Goal: Task Accomplishment & Management: Manage account settings

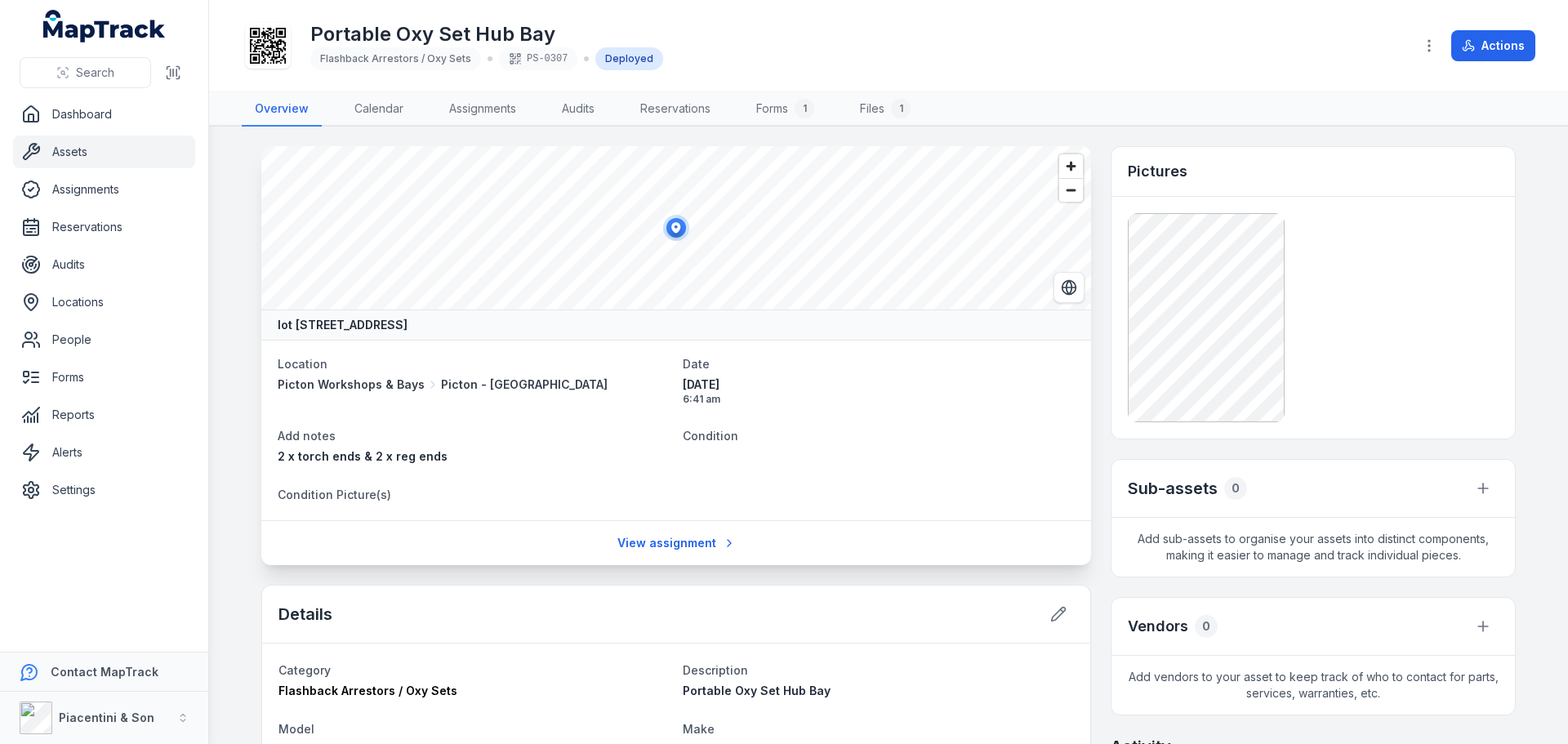
scroll to position [572, 0]
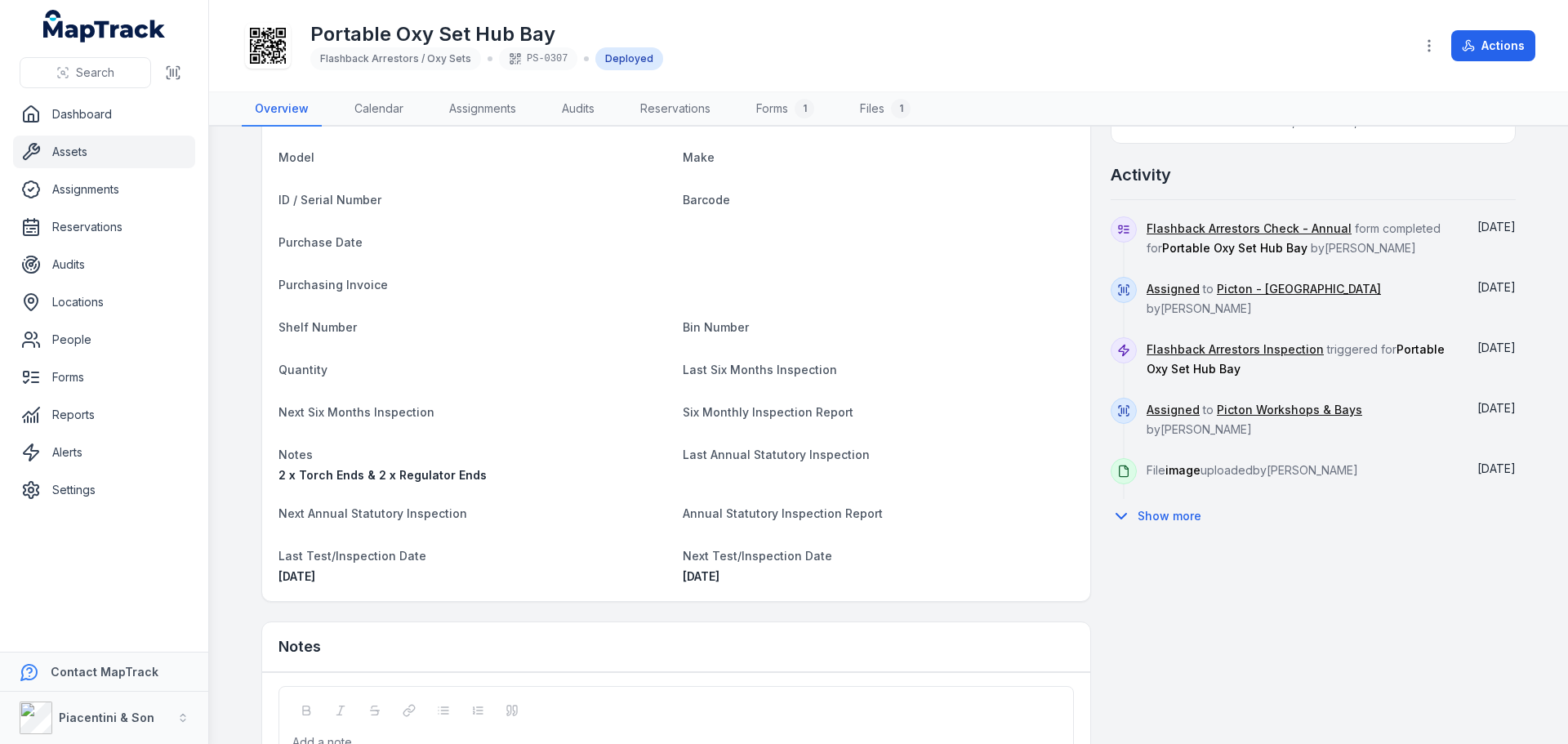
drag, startPoint x: 353, startPoint y: 583, endPoint x: 257, endPoint y: 584, distance: 96.0
click at [261, 587] on div "Details Category Flashback Arrestors / Oxy Sets Description Portable Oxy Set Hu…" at bounding box center [676, 307] width 830 height 589
click at [301, 574] on span "[DATE]" at bounding box center [297, 577] width 36 height 14
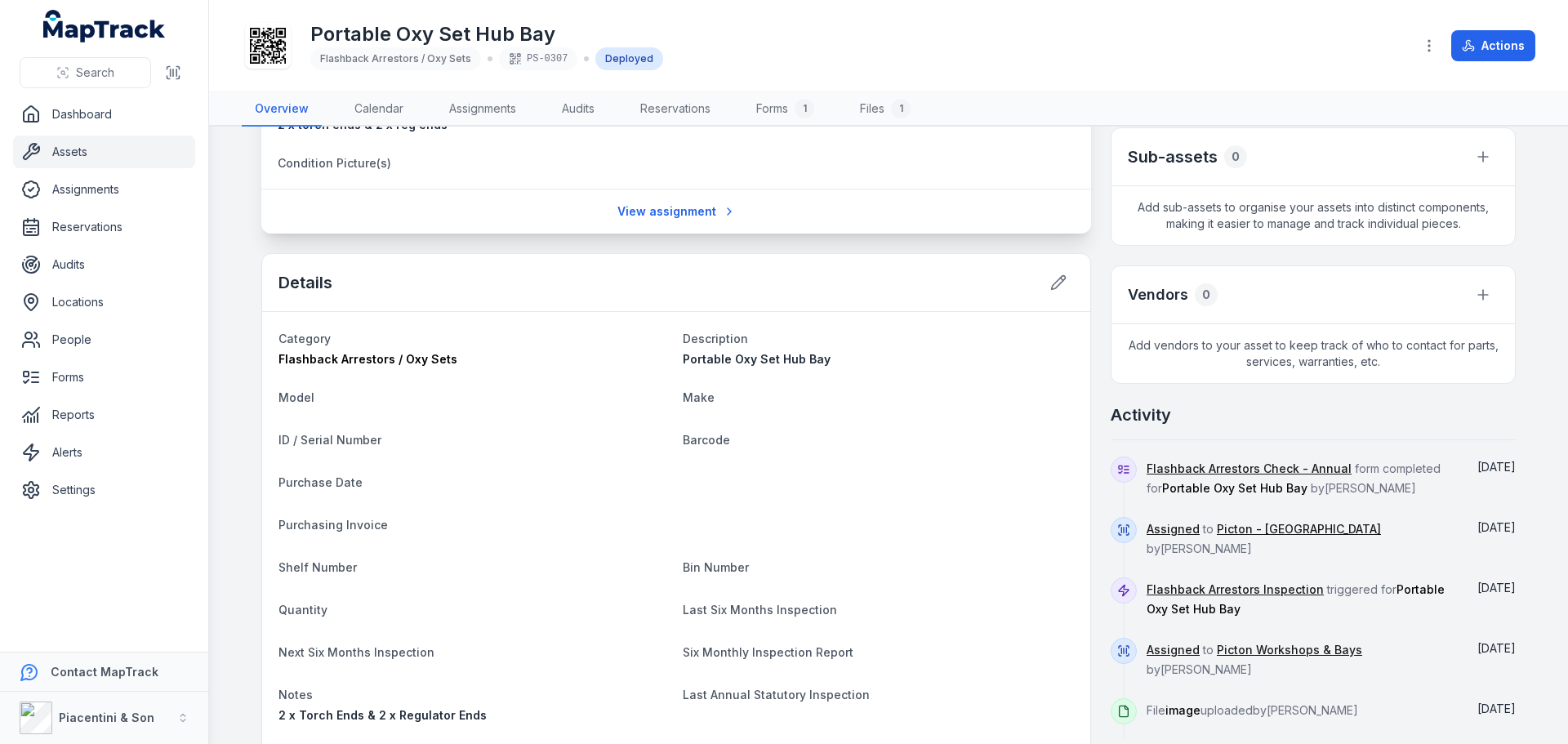
scroll to position [327, 0]
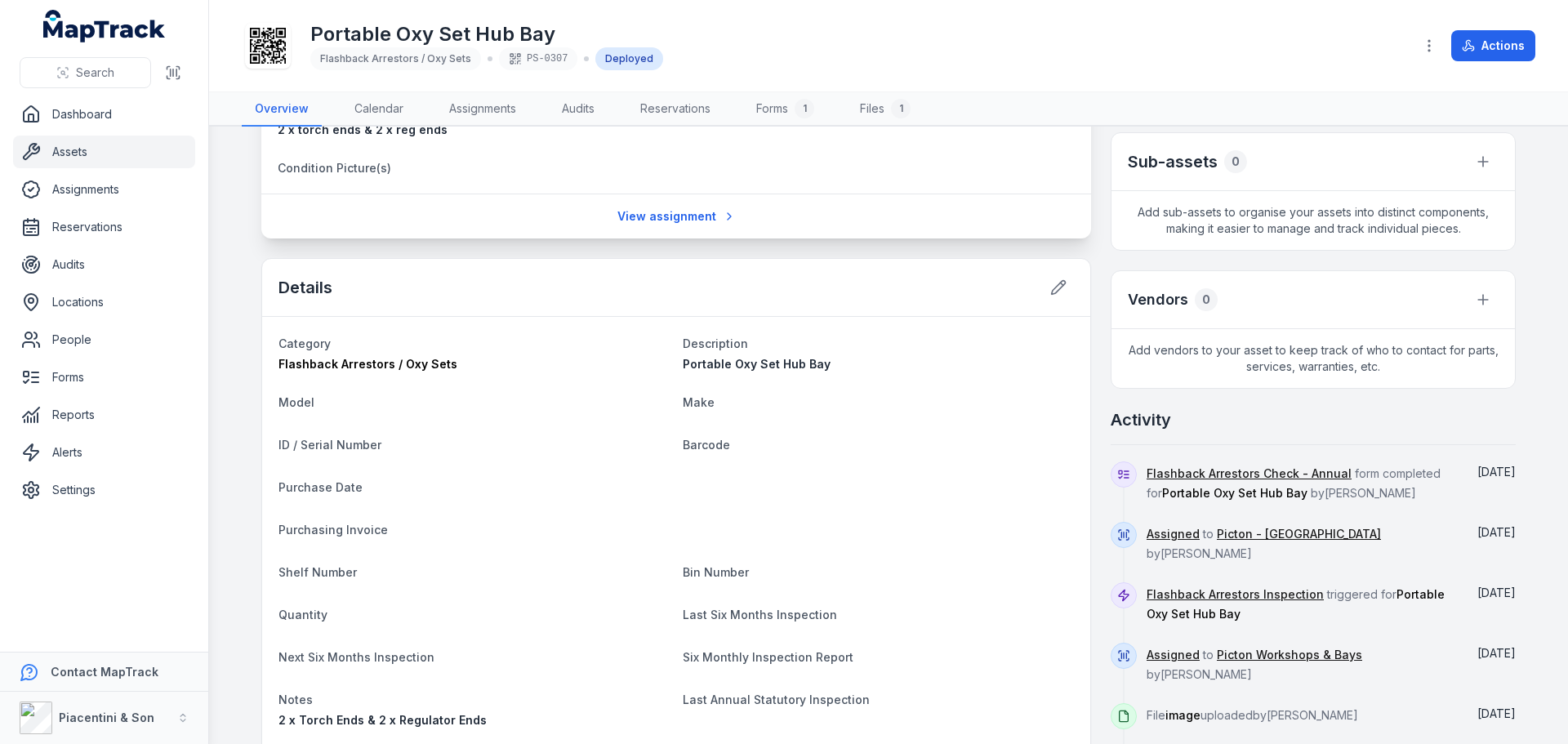
click at [1042, 267] on div "Details" at bounding box center [676, 288] width 828 height 58
click at [1049, 279] on button at bounding box center [1059, 288] width 31 height 31
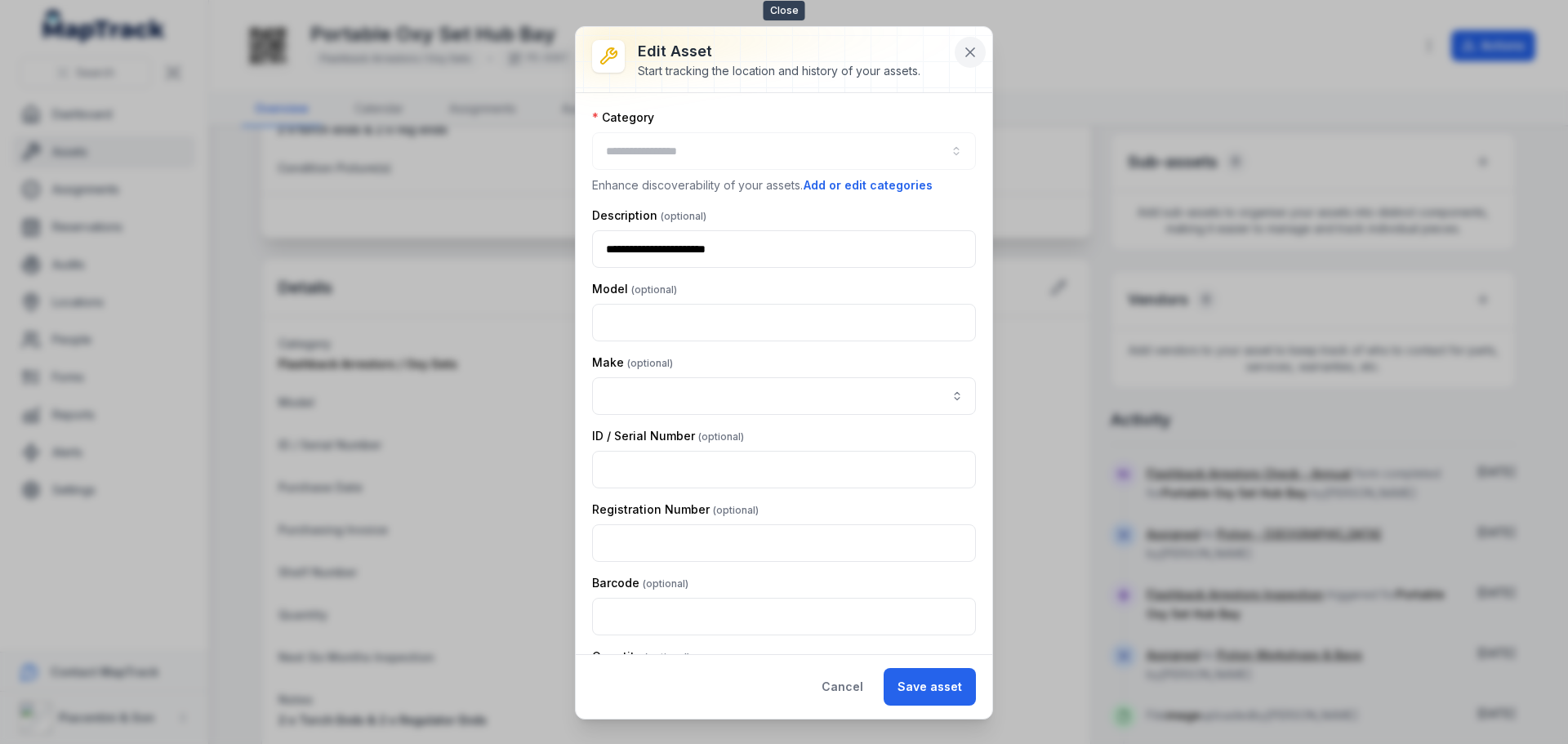
type input "**********"
click at [969, 52] on icon at bounding box center [970, 52] width 17 height 17
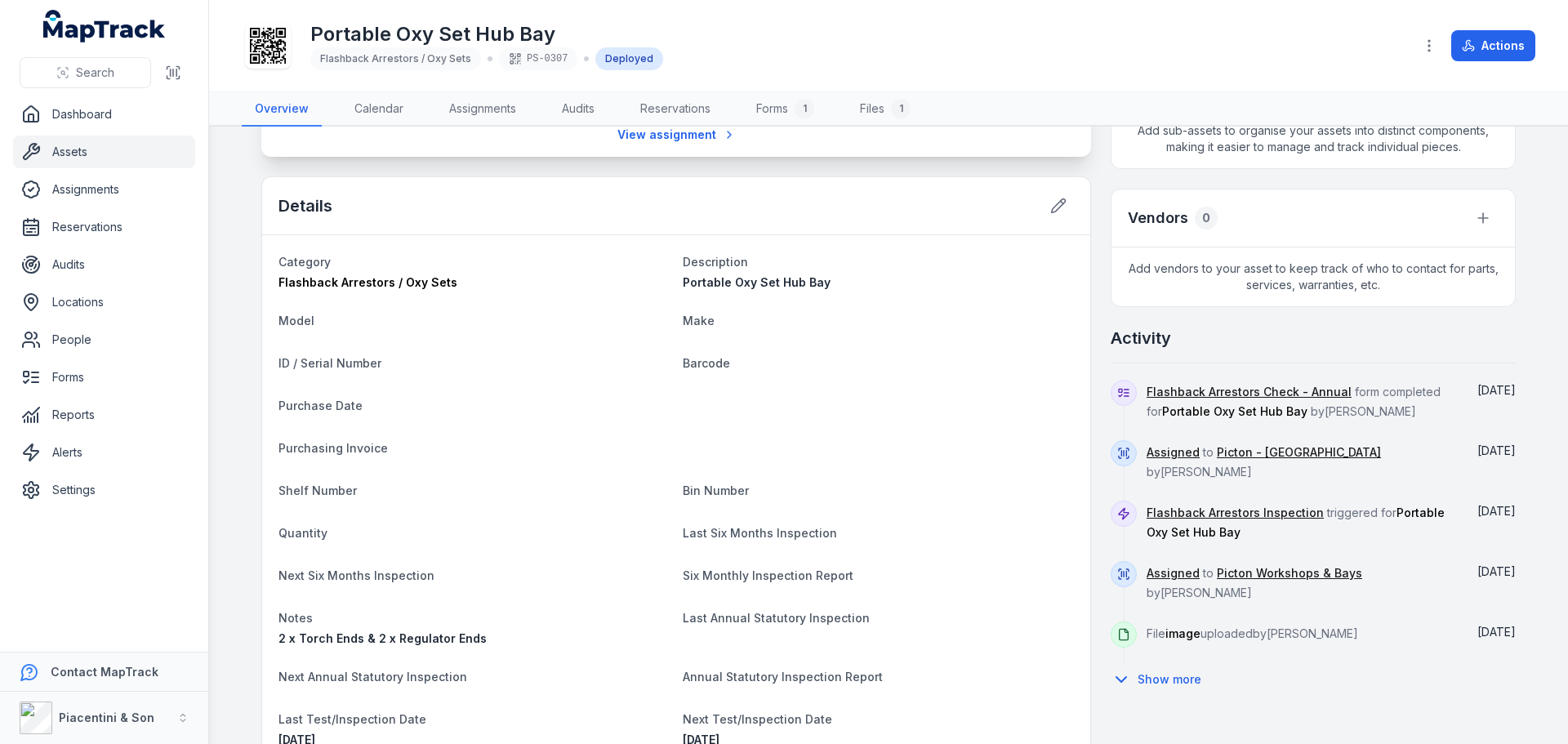
scroll to position [0, 0]
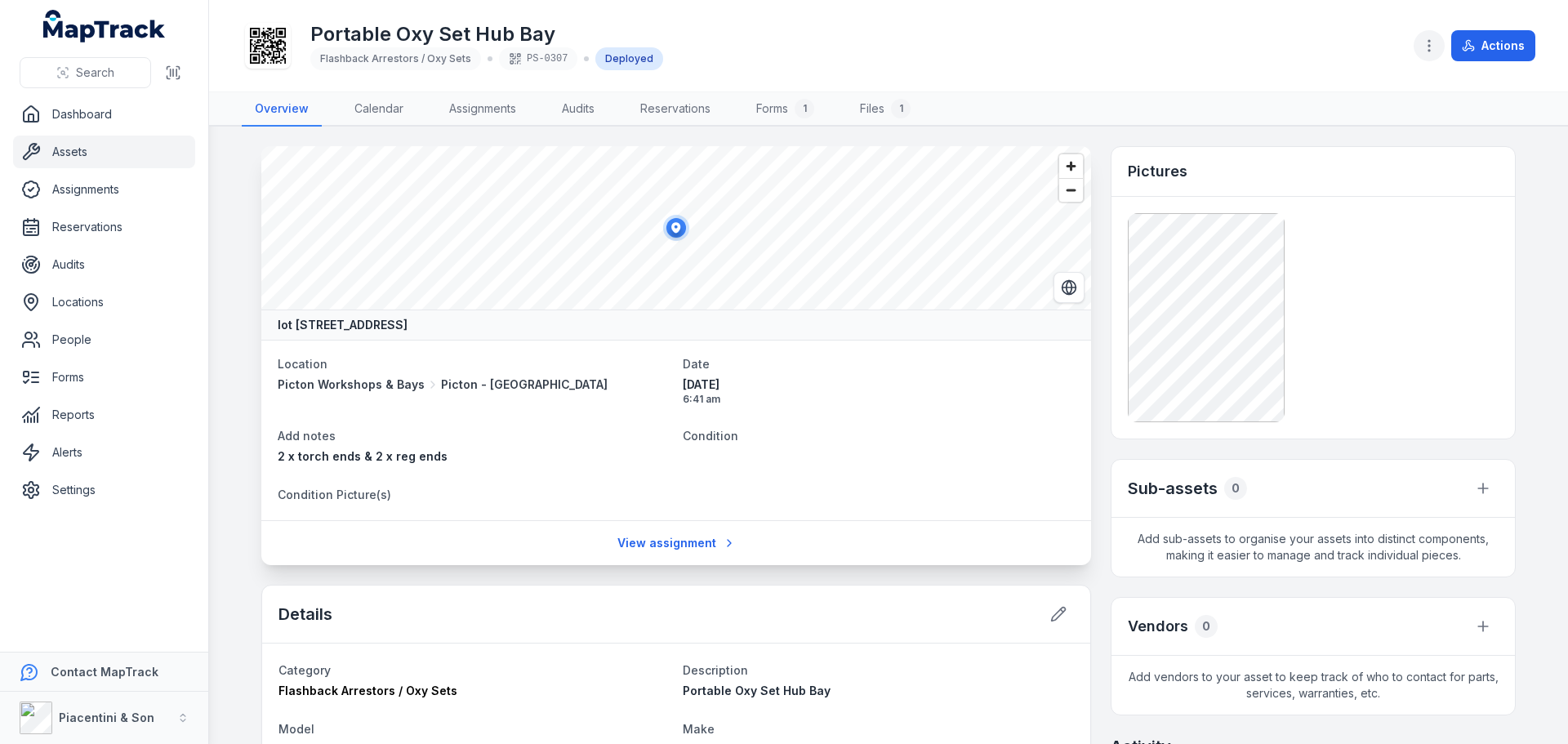
click at [1433, 38] on icon "button" at bounding box center [1429, 45] width 17 height 17
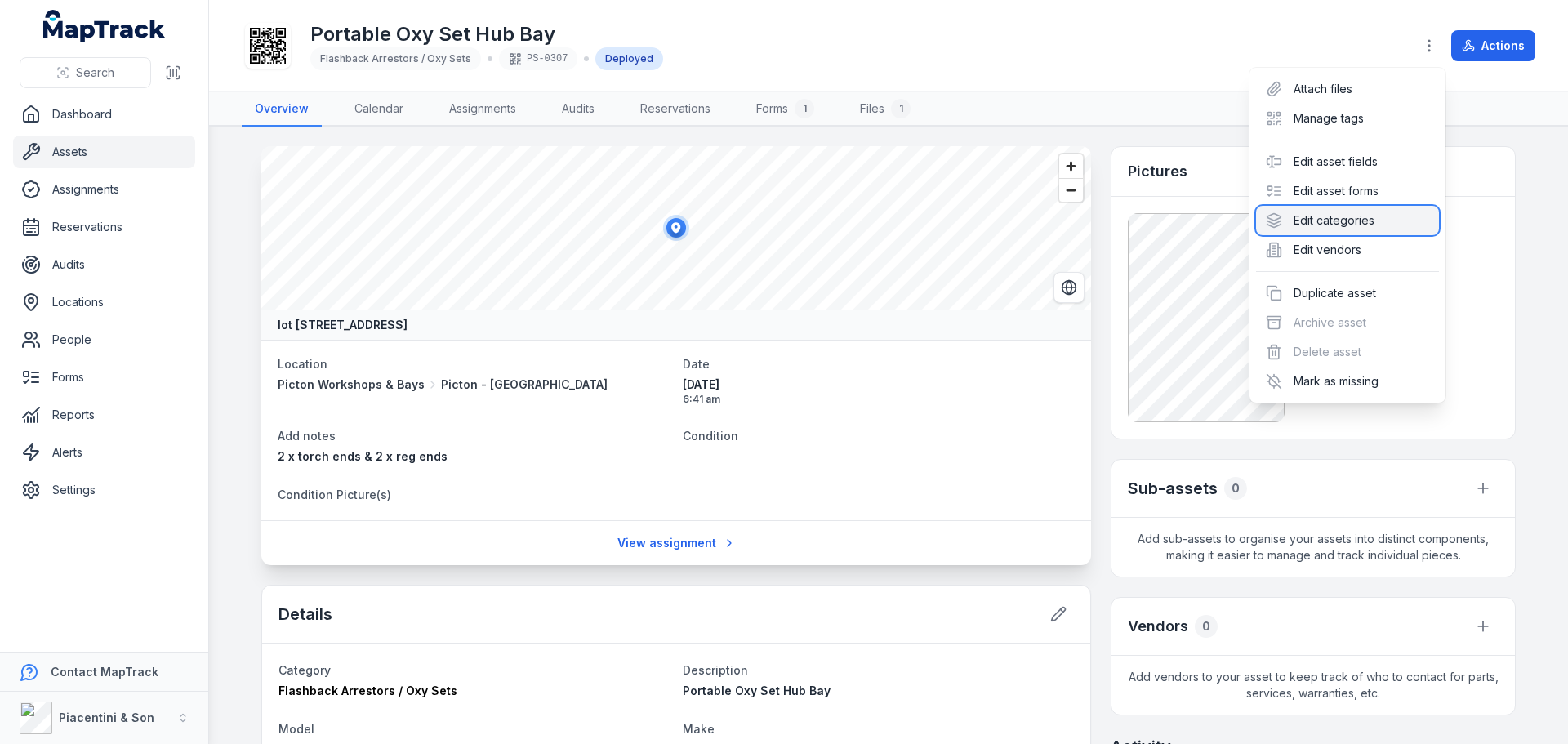
click at [1378, 217] on div "Edit categories" at bounding box center [1348, 221] width 183 height 29
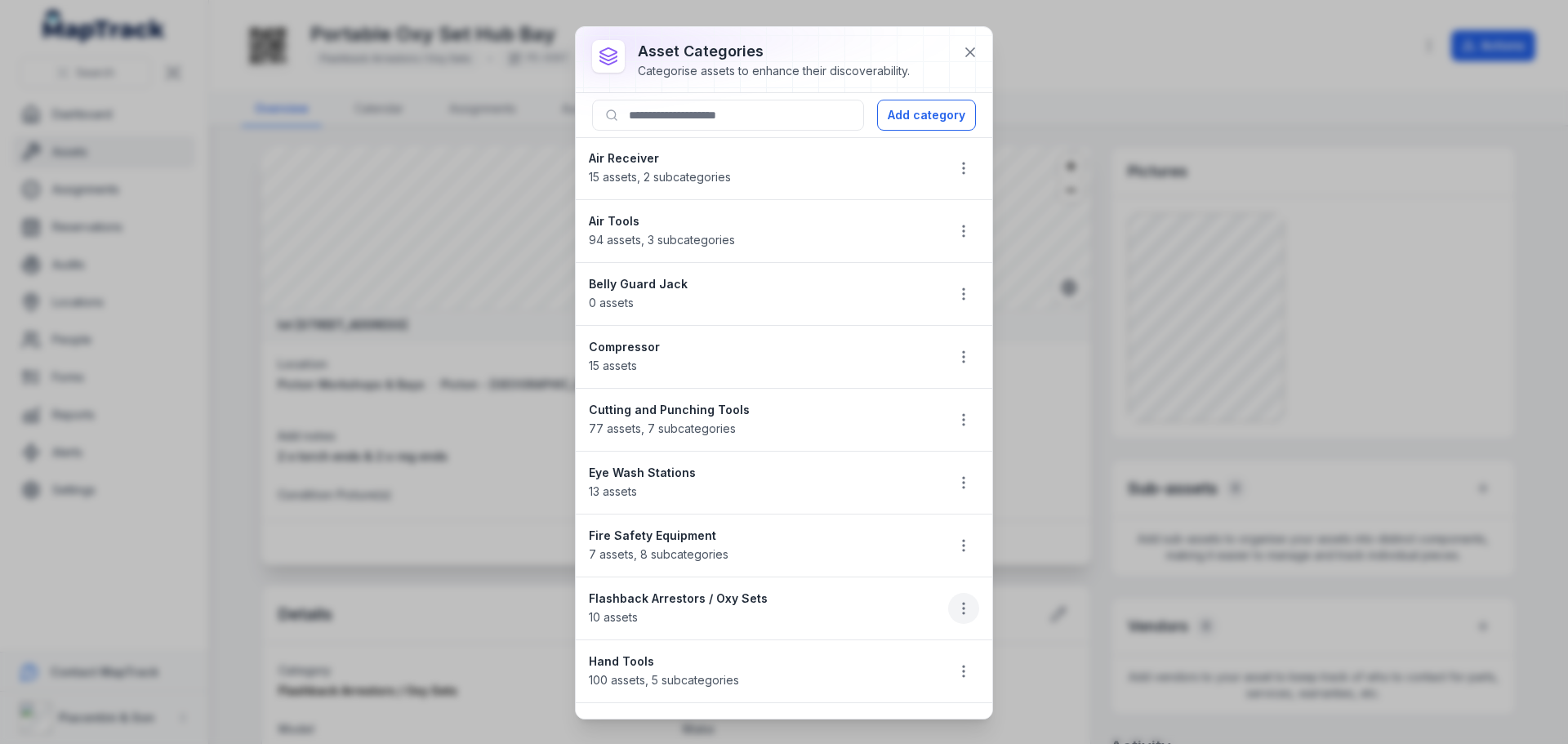
click at [949, 594] on li "Flashback Arrestors / Oxy Sets 10 assets" at bounding box center [784, 608] width 417 height 64
click at [956, 608] on icon "button" at bounding box center [964, 608] width 17 height 17
click at [902, 473] on div "Edit Duplicate Delete" at bounding box center [869, 529] width 196 height 115
click at [917, 513] on div "Edit Duplicate Delete" at bounding box center [869, 529] width 196 height 115
click at [911, 489] on div "Edit" at bounding box center [869, 492] width 183 height 29
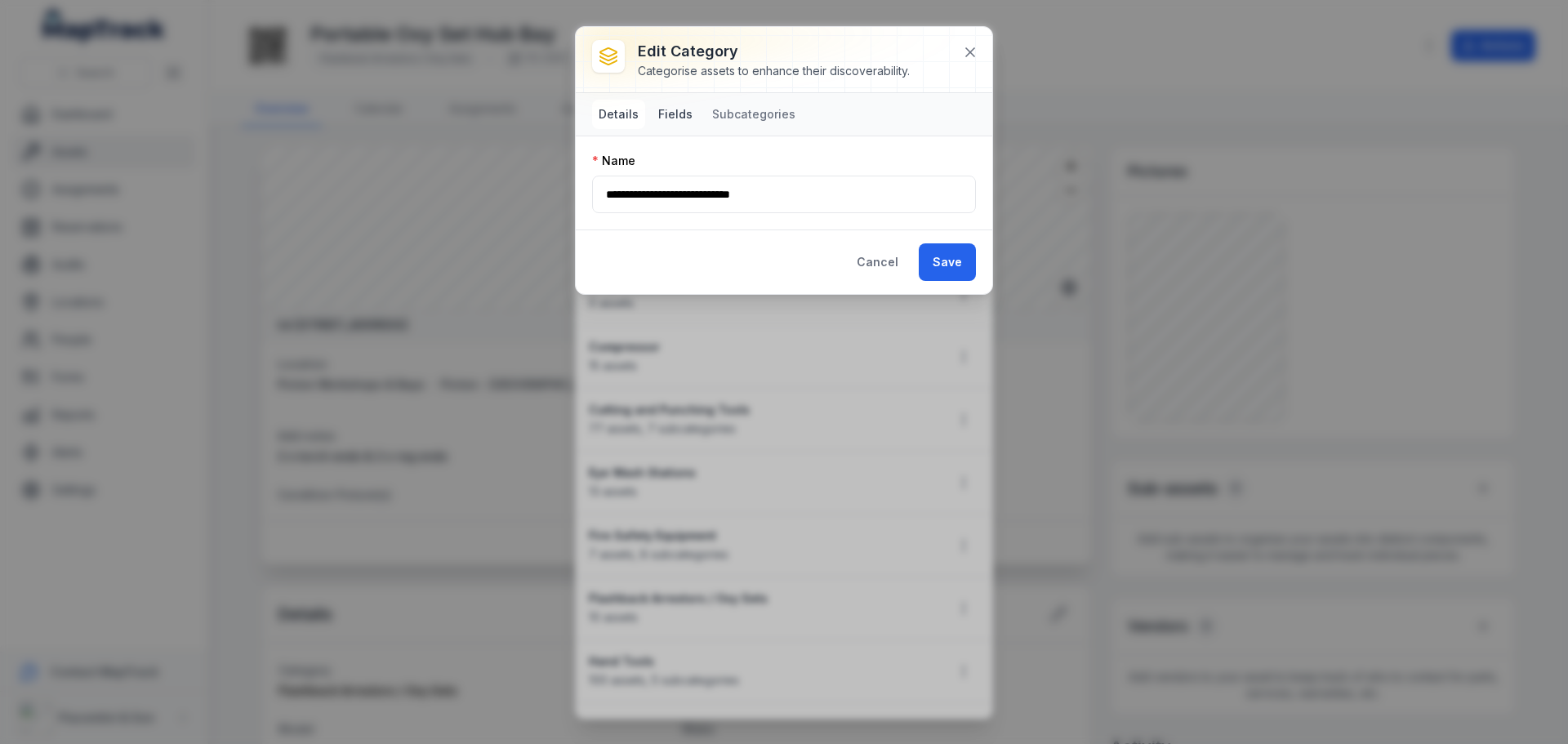
click at [681, 114] on button "Fields" at bounding box center [676, 114] width 47 height 29
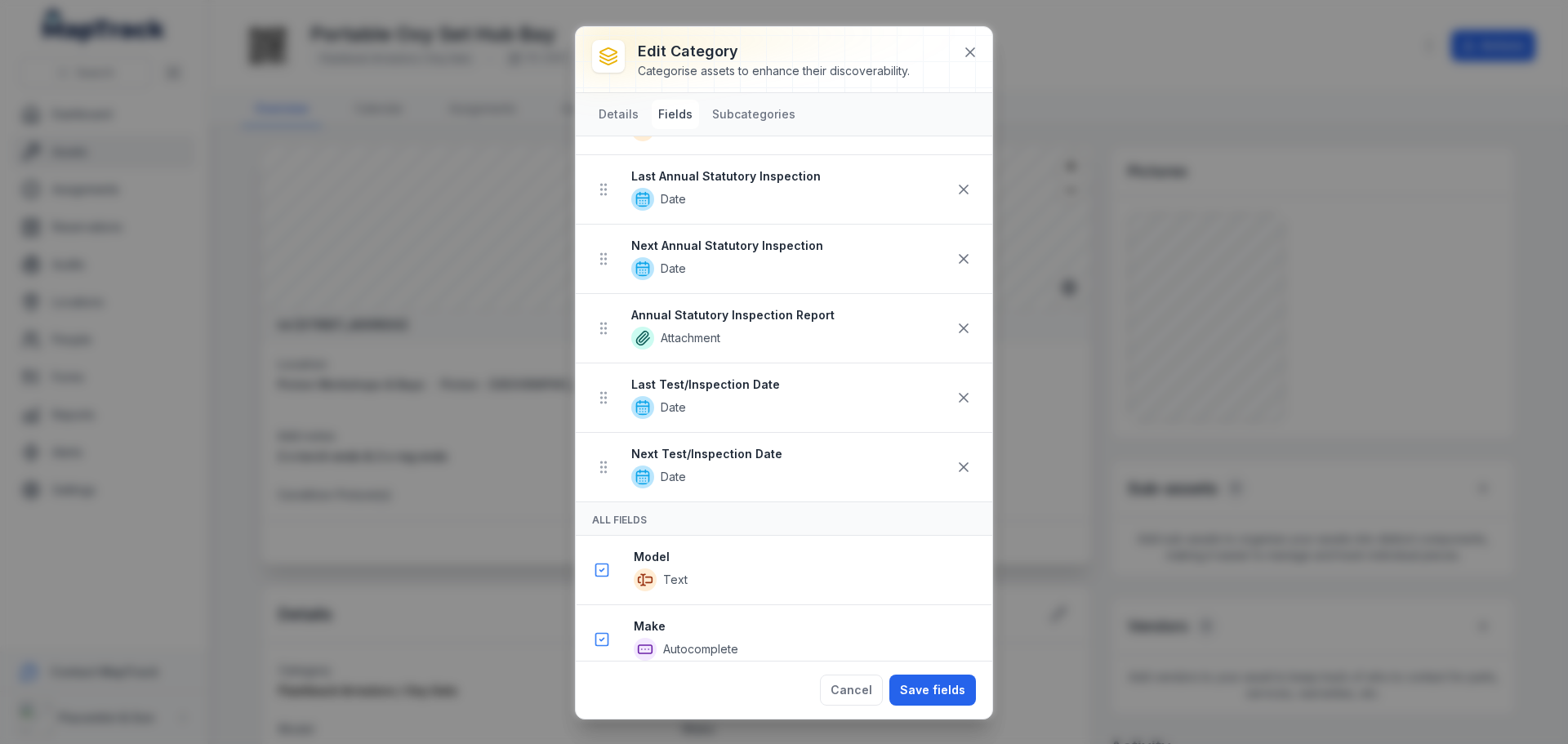
scroll to position [899, 0]
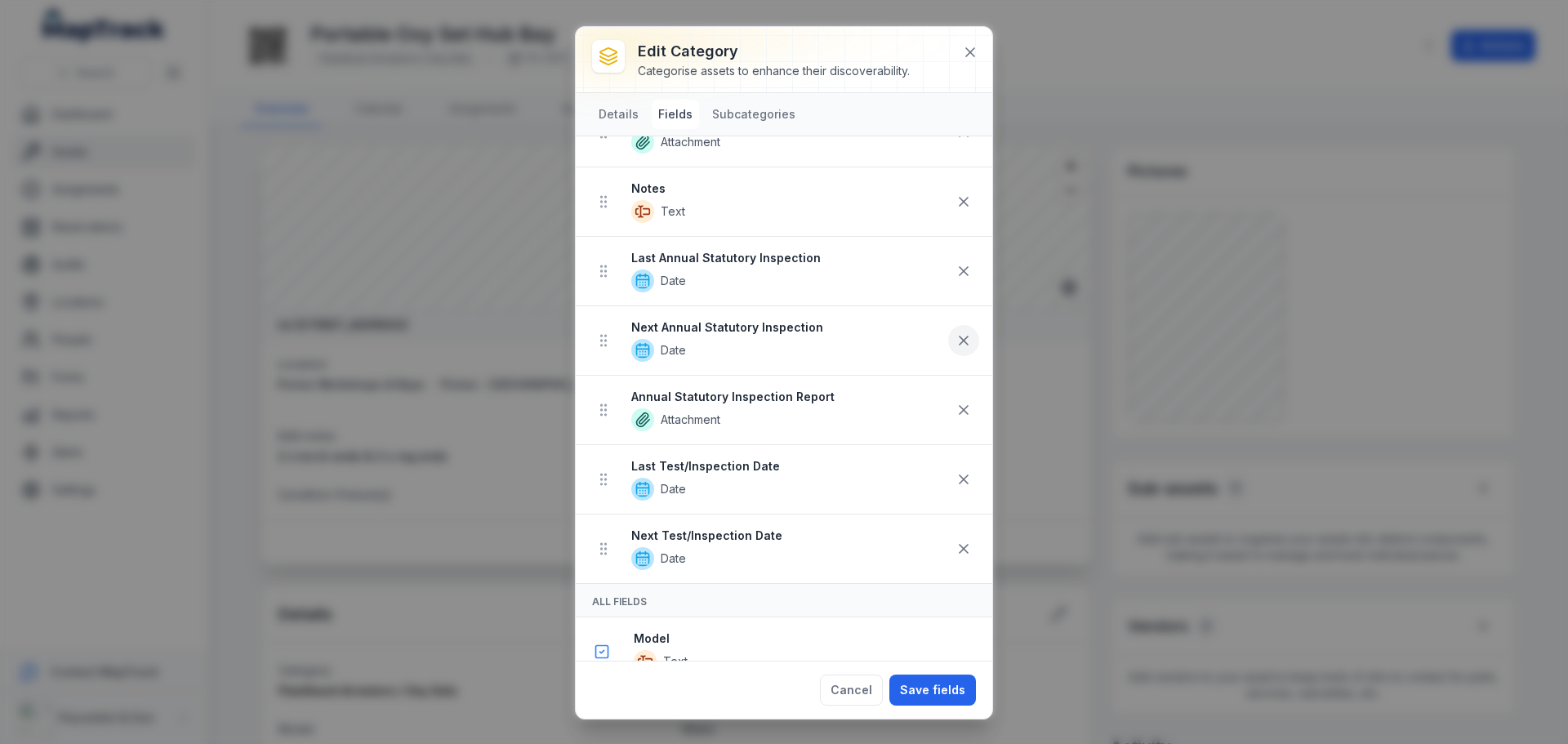
click at [956, 406] on icon at bounding box center [964, 410] width 17 height 17
click at [956, 410] on icon at bounding box center [964, 410] width 17 height 17
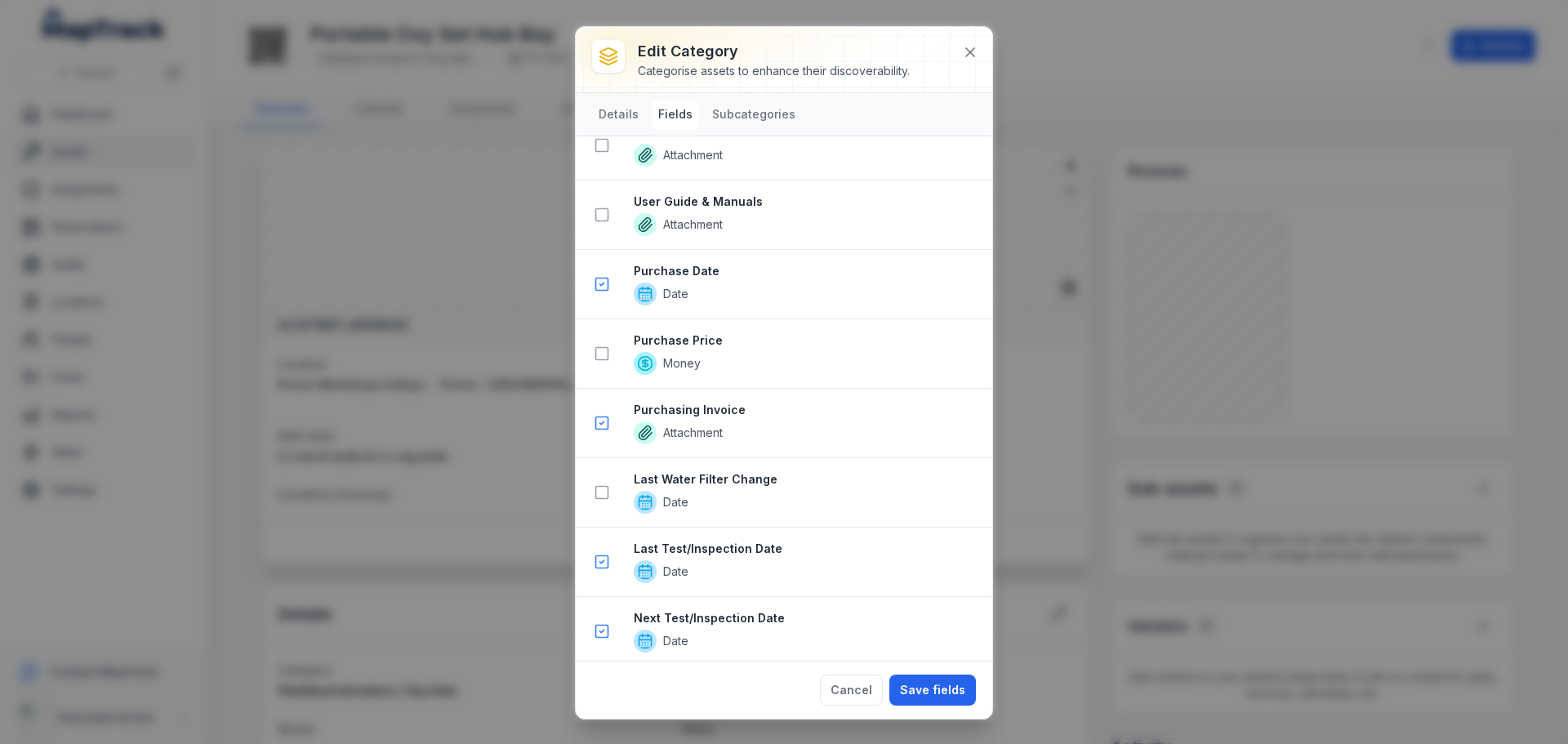
scroll to position [1917, 0]
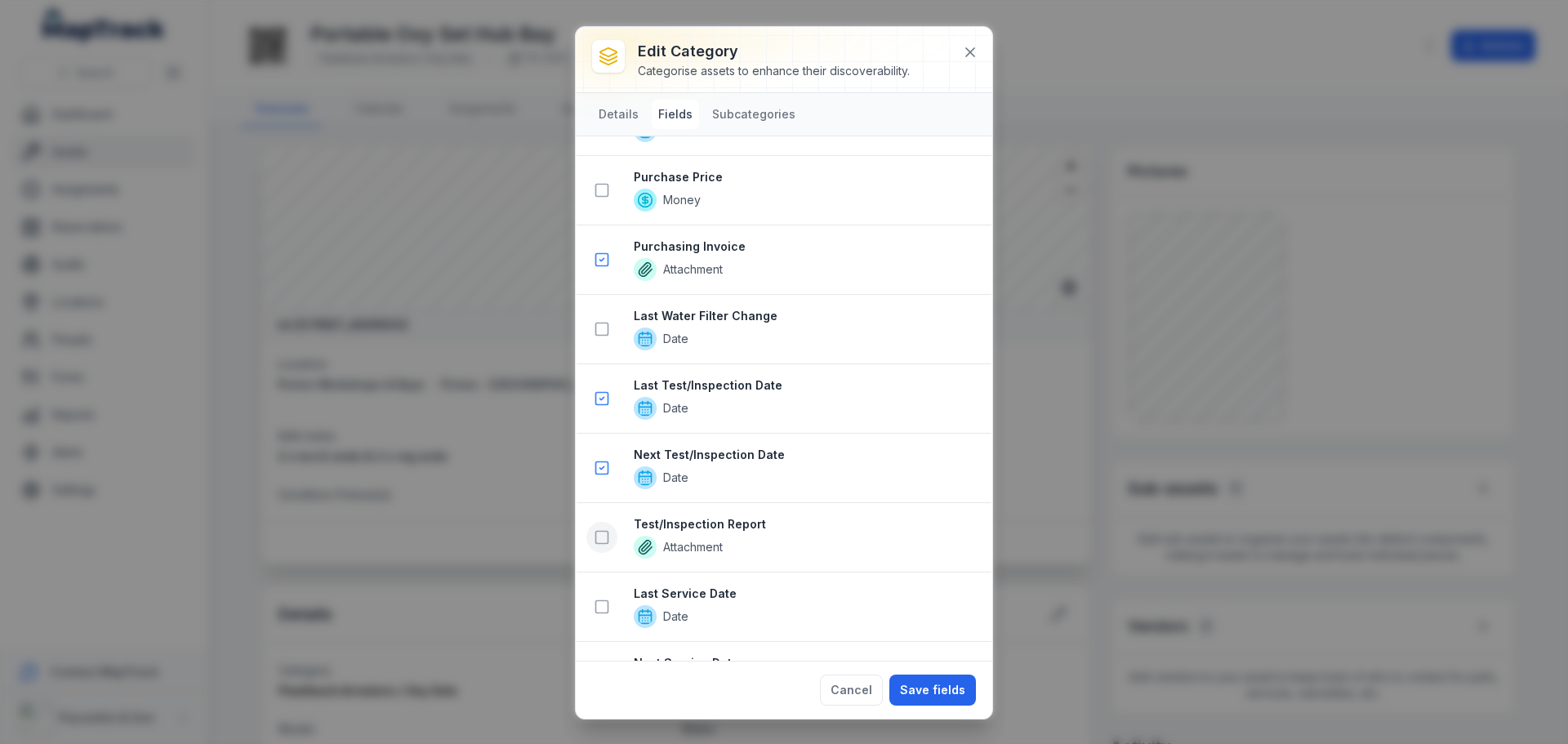
click at [606, 535] on icon at bounding box center [601, 538] width 17 height 17
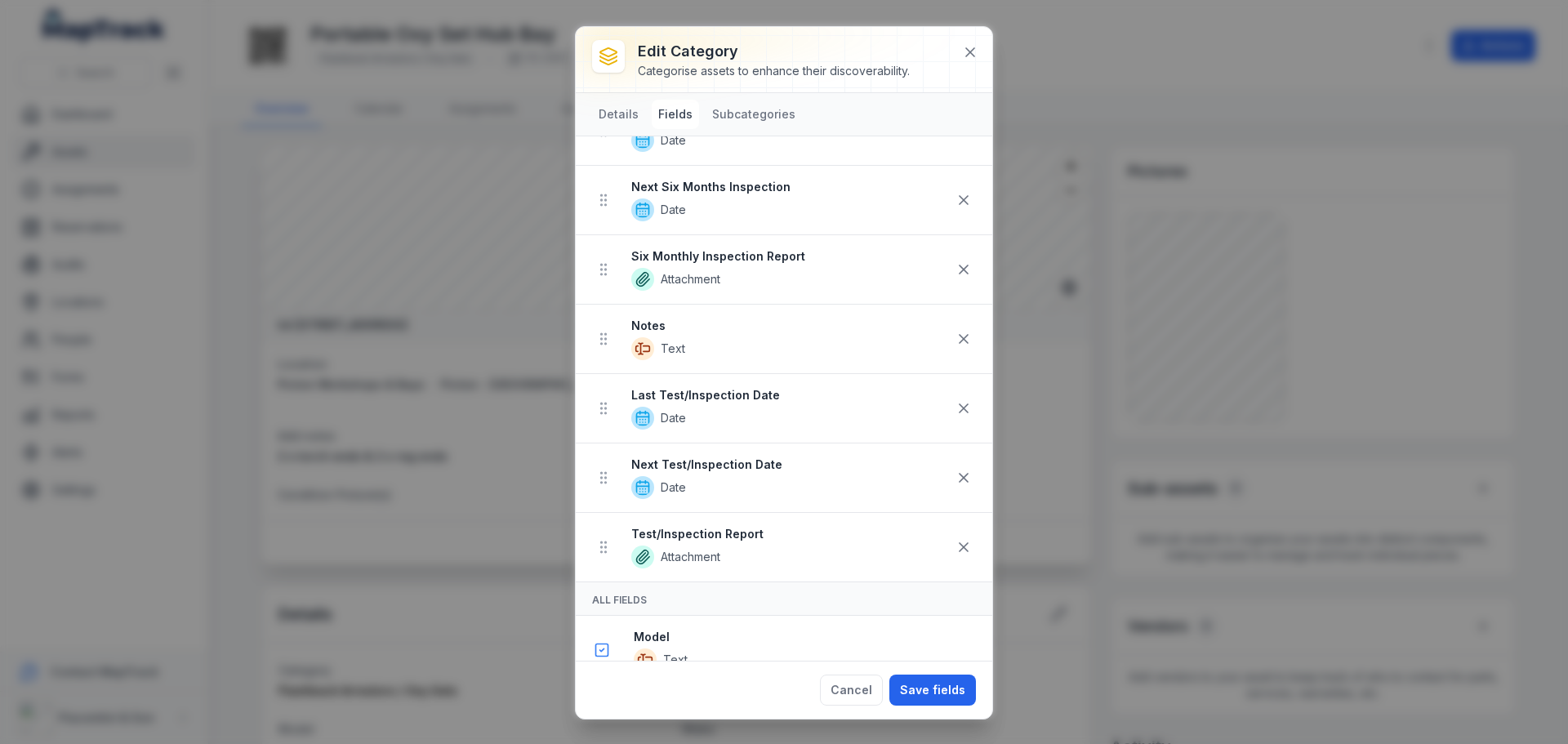
scroll to position [760, 0]
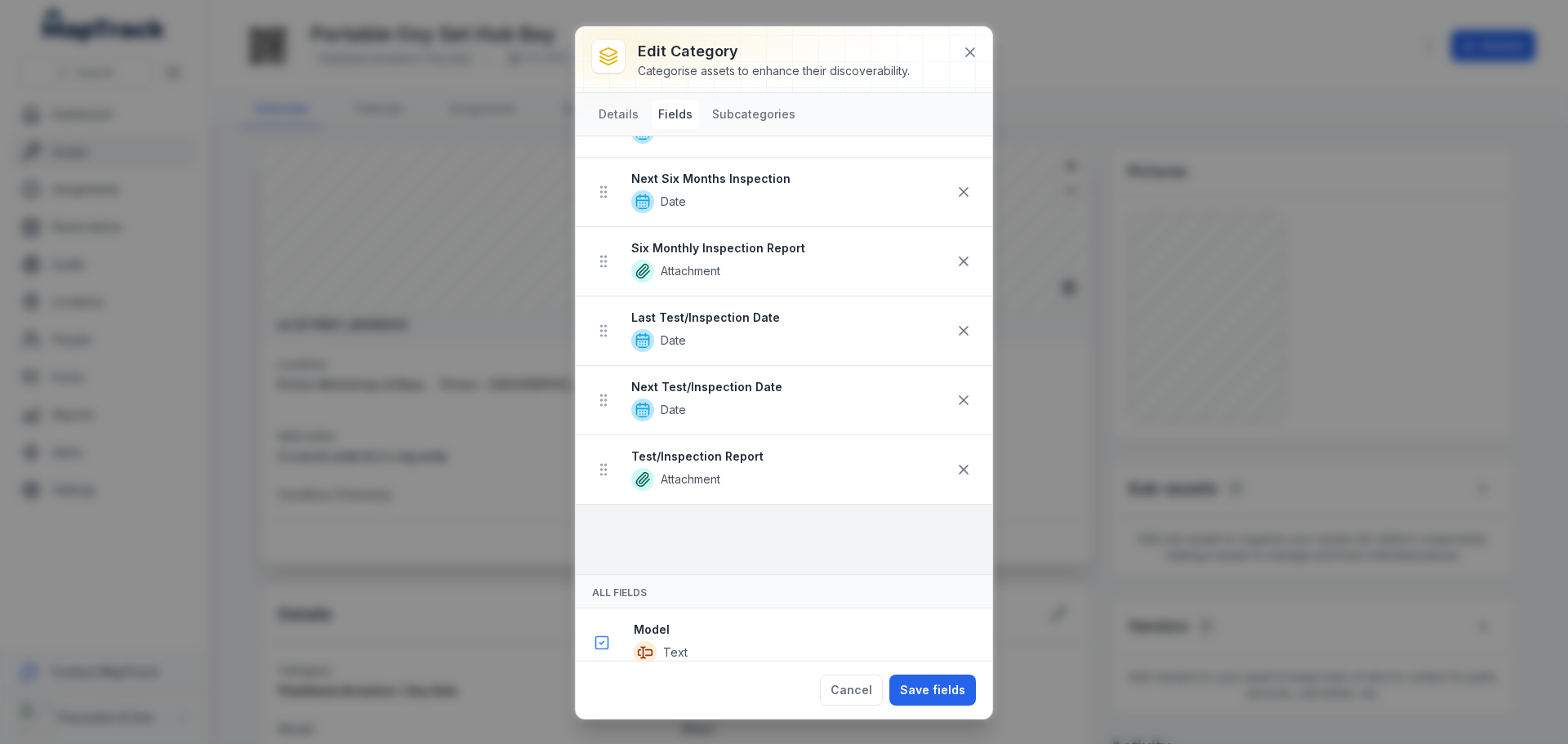
drag, startPoint x: 604, startPoint y: 338, endPoint x: 618, endPoint y: 535, distance: 197.5
click at [618, 535] on ul "Model Text Make Autocomplete ID / Serial Number Text Barcode Text Purchase Date…" at bounding box center [784, 19] width 417 height 1112
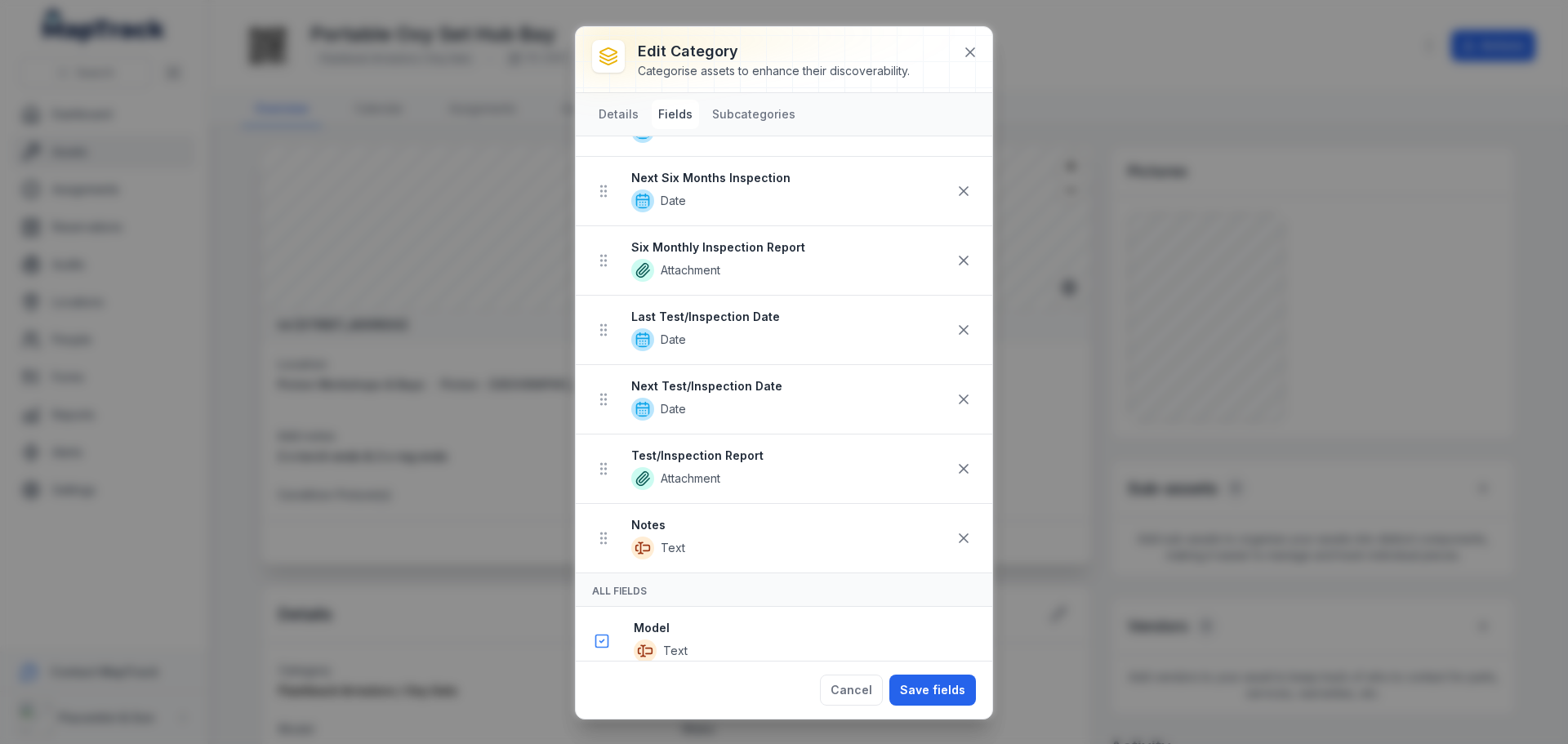
scroll to position [770, 0]
click at [945, 691] on button "Save fields" at bounding box center [932, 691] width 86 height 31
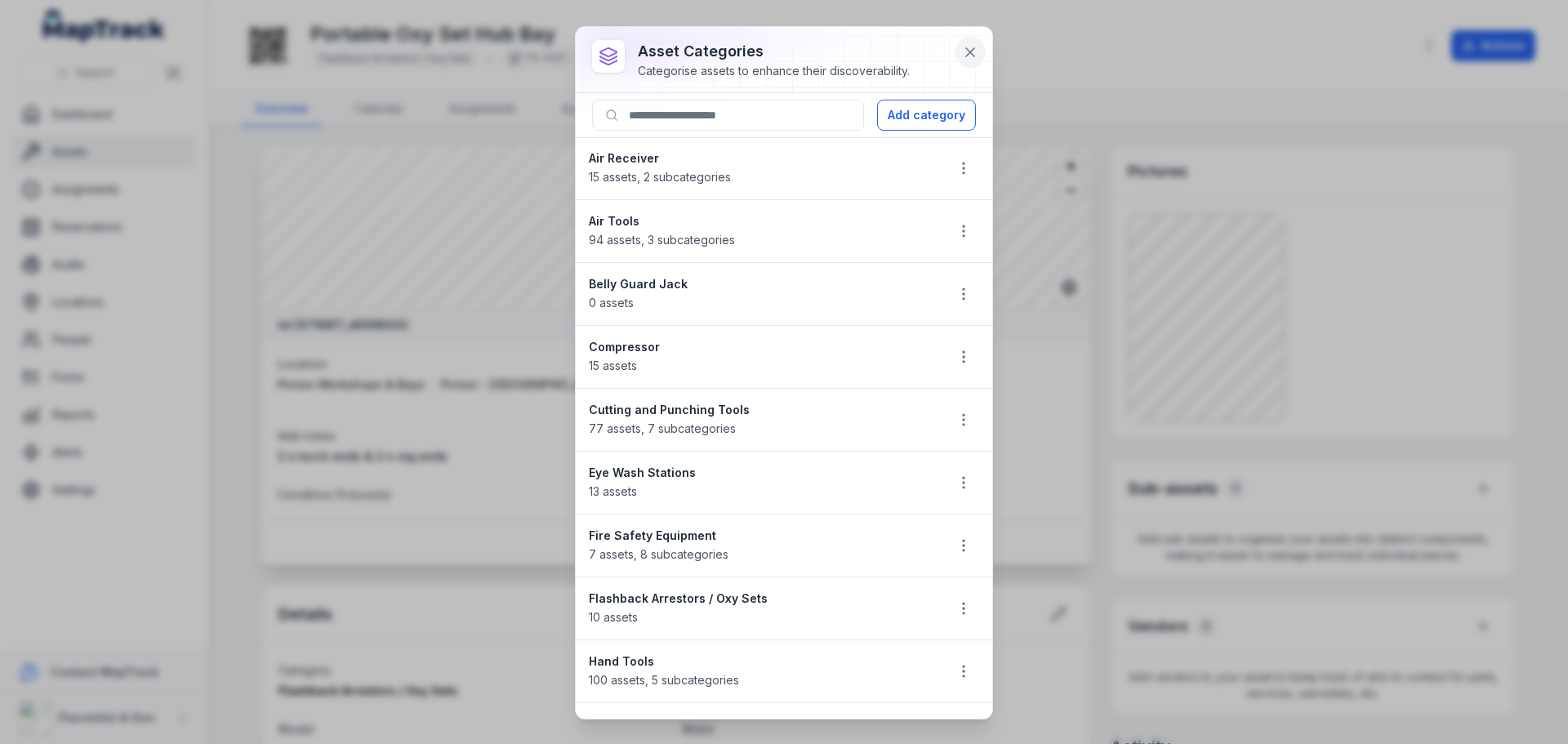
click at [958, 51] on button at bounding box center [971, 52] width 31 height 31
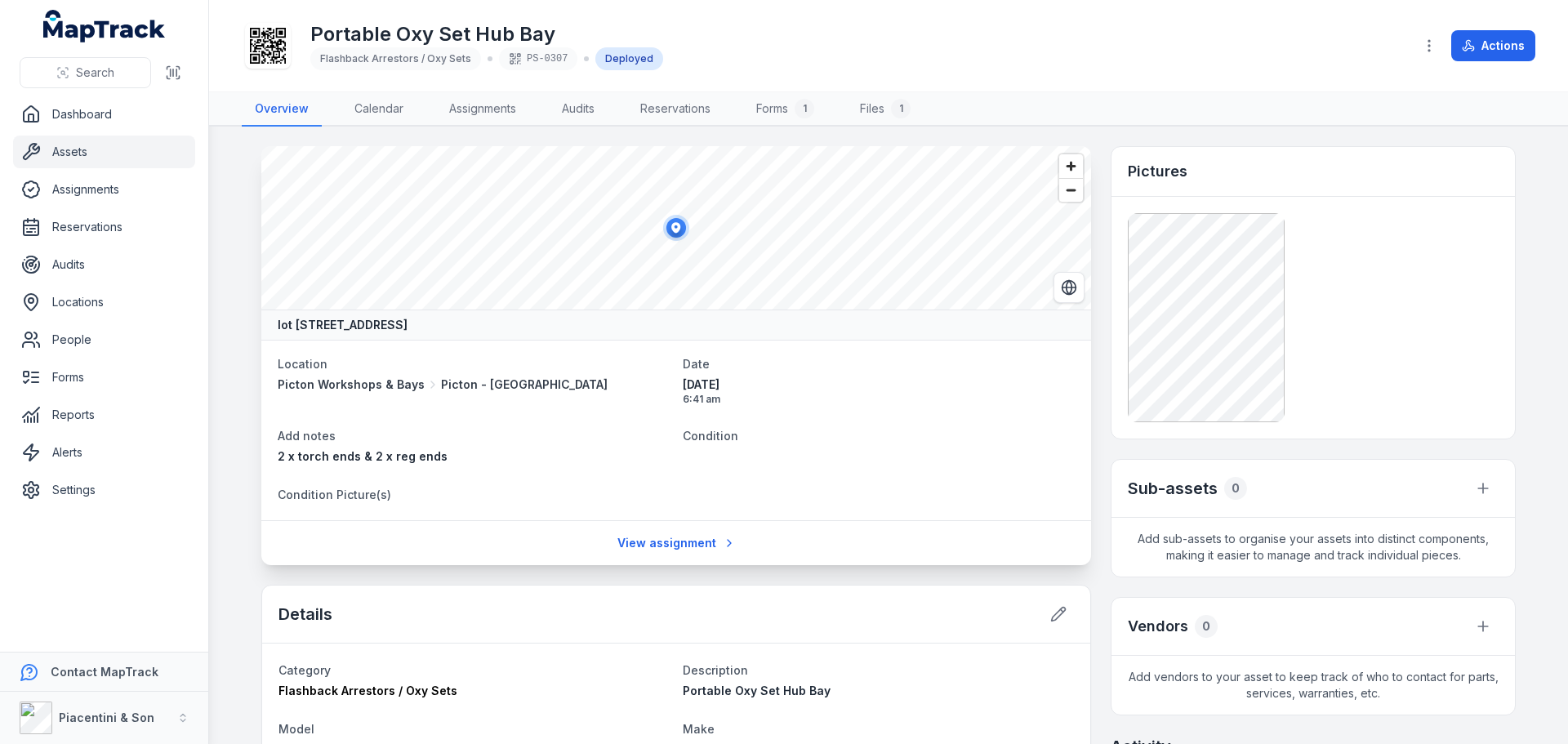
scroll to position [572, 0]
